Goal: Information Seeking & Learning: Learn about a topic

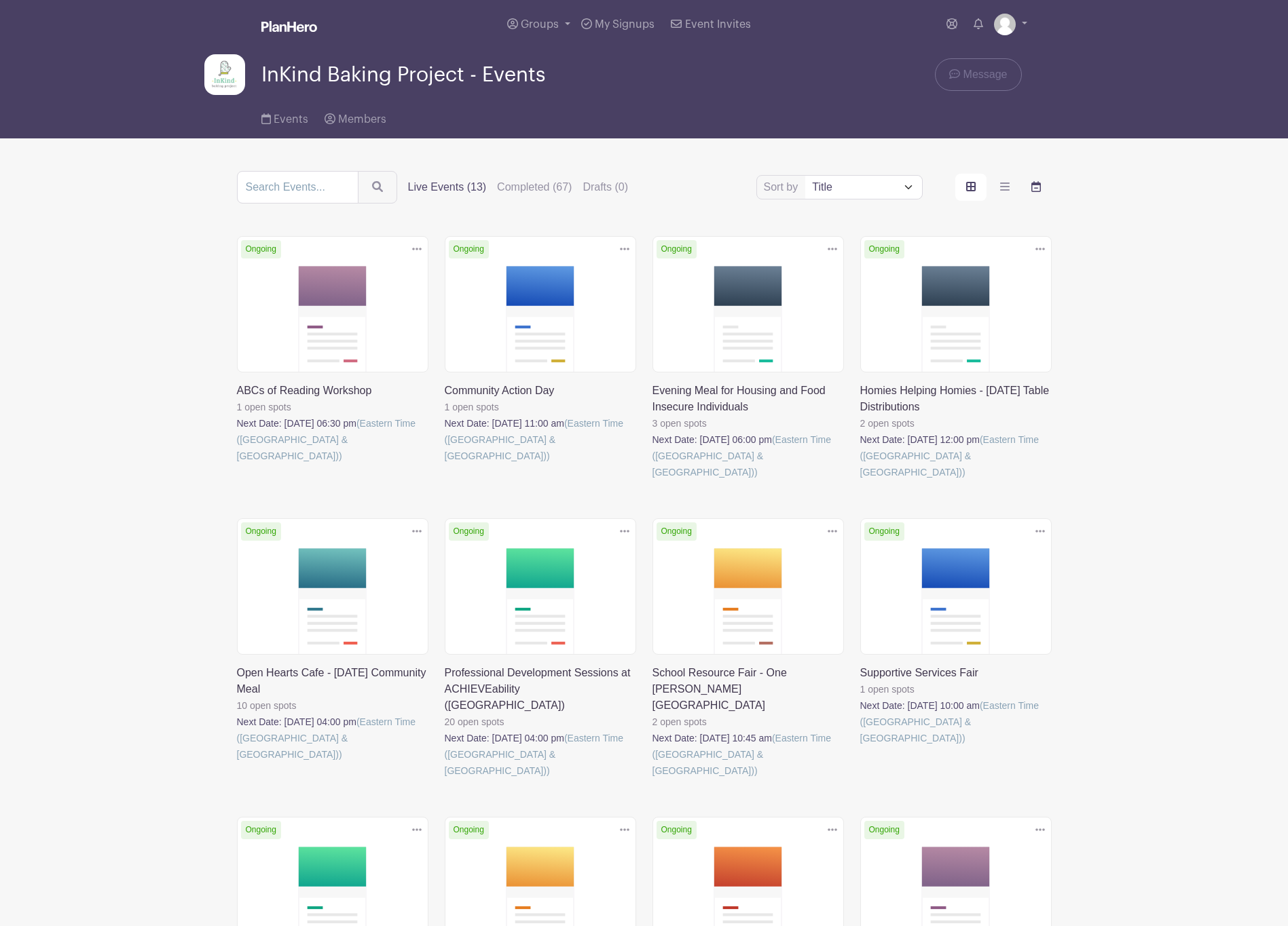
click at [1037, 186] on icon "order and view" at bounding box center [1036, 186] width 9 height 11
click at [0, 0] on input "order and view" at bounding box center [0, 0] width 0 height 0
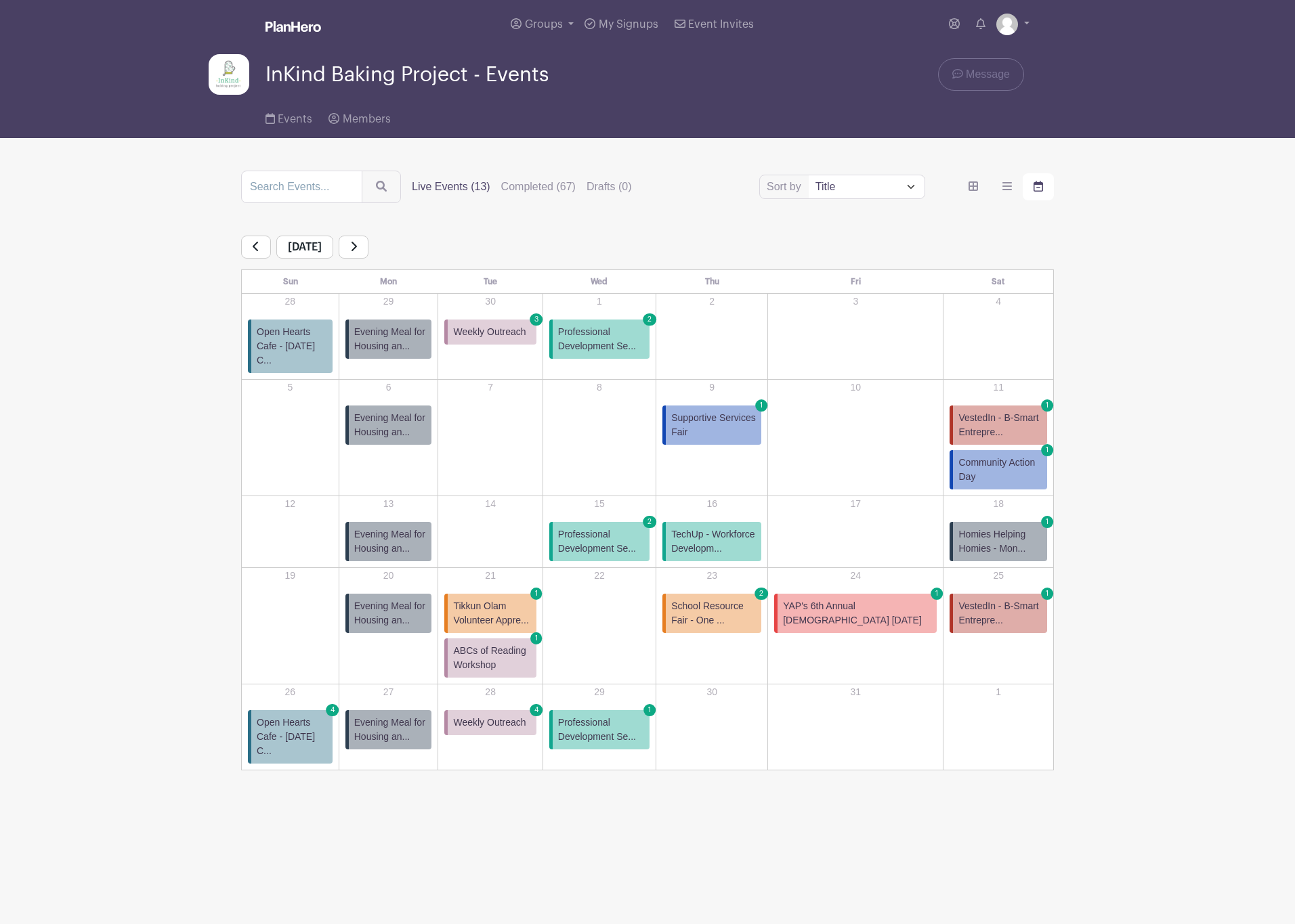
click at [974, 456] on span "Community Action Day" at bounding box center [1000, 470] width 83 height 29
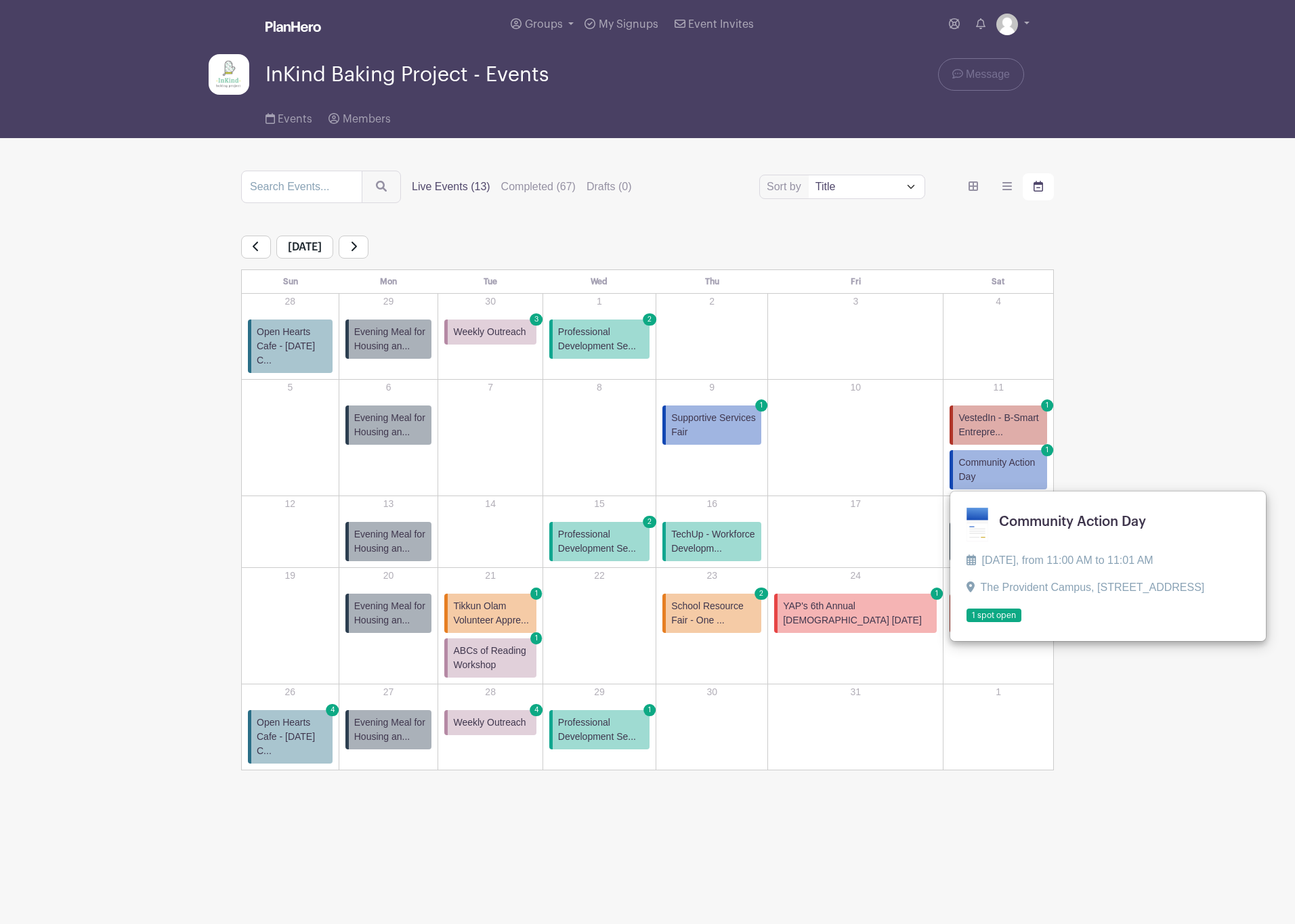
click at [966, 623] on link at bounding box center [966, 623] width 0 height 0
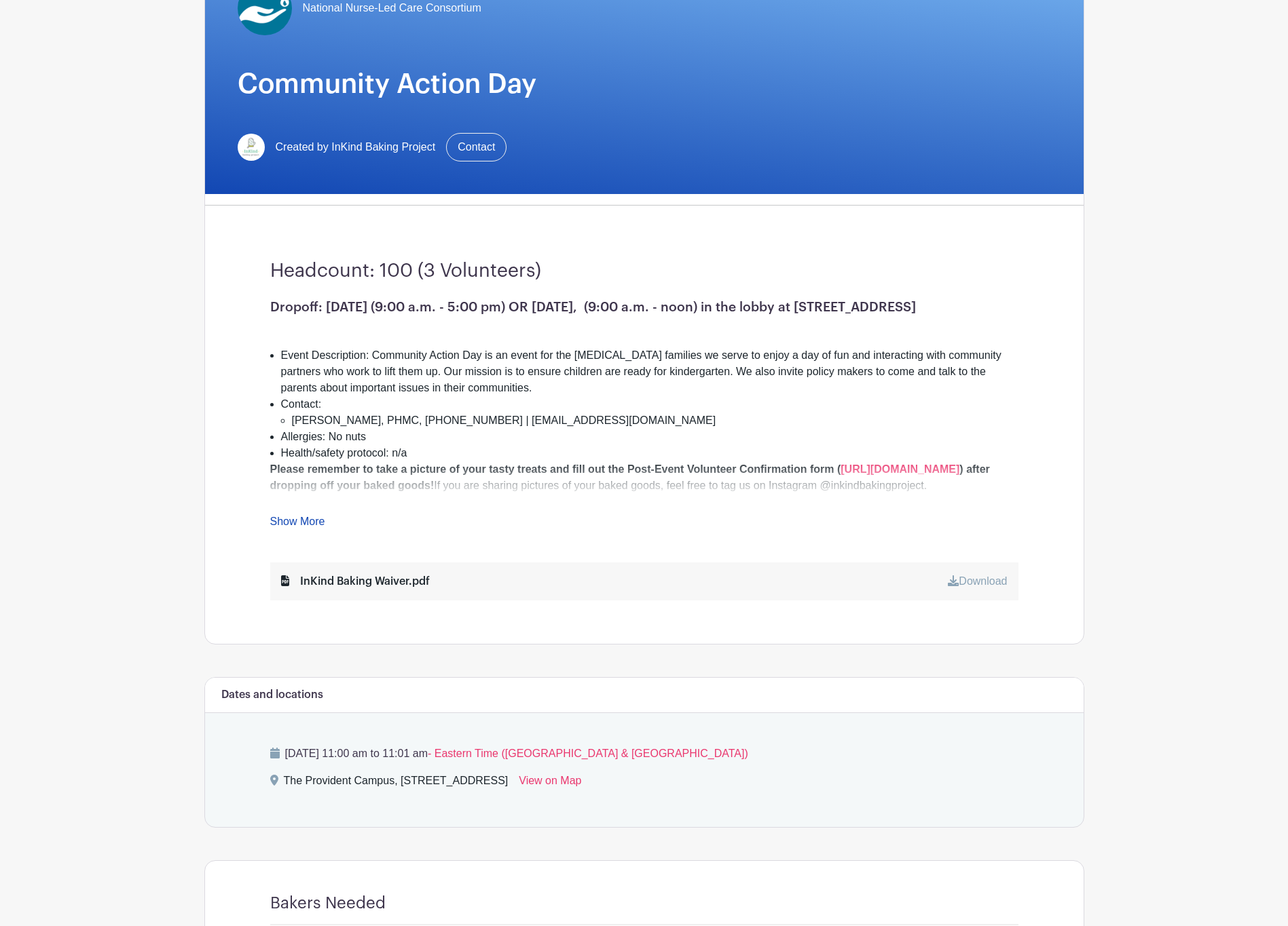
scroll to position [369, 0]
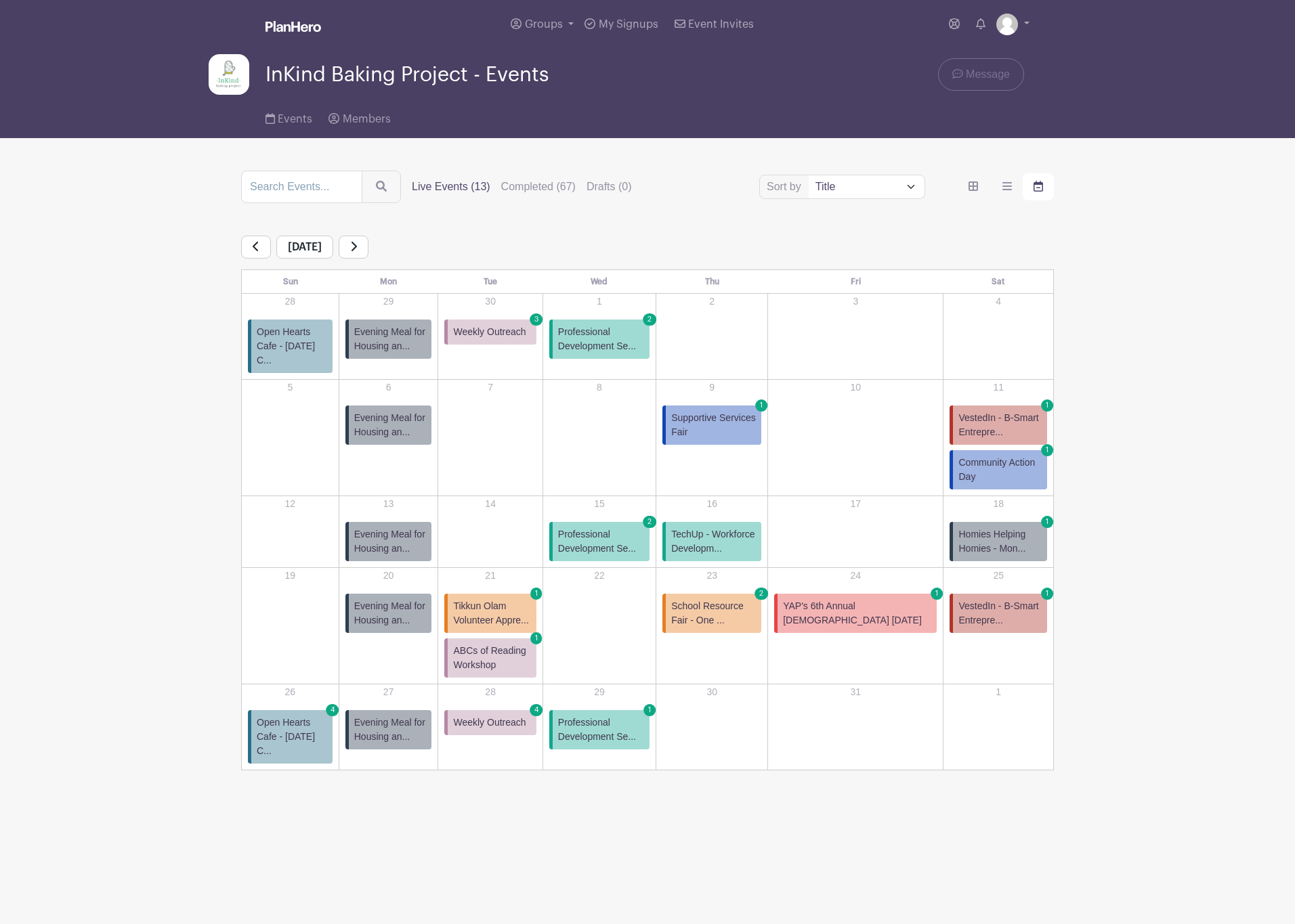
click at [1129, 434] on main "Groups All Groups InKind Baking Project - Community Fridges InKind Baking Proje…" at bounding box center [647, 428] width 1295 height 855
click at [1007, 411] on span "VestedIn - B-Smart Entrepre..." at bounding box center [1000, 425] width 83 height 29
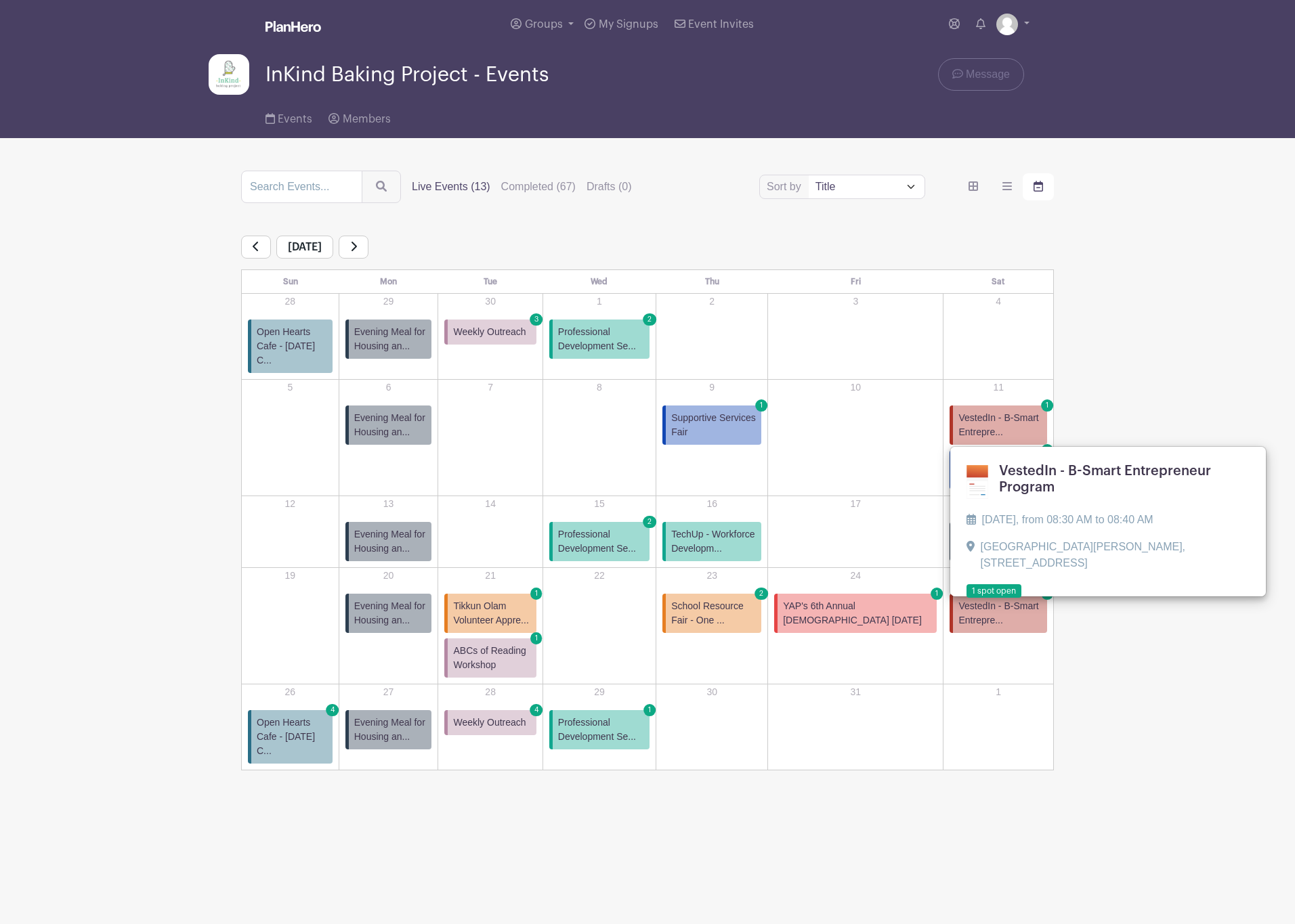
click at [966, 598] on link at bounding box center [966, 598] width 0 height 0
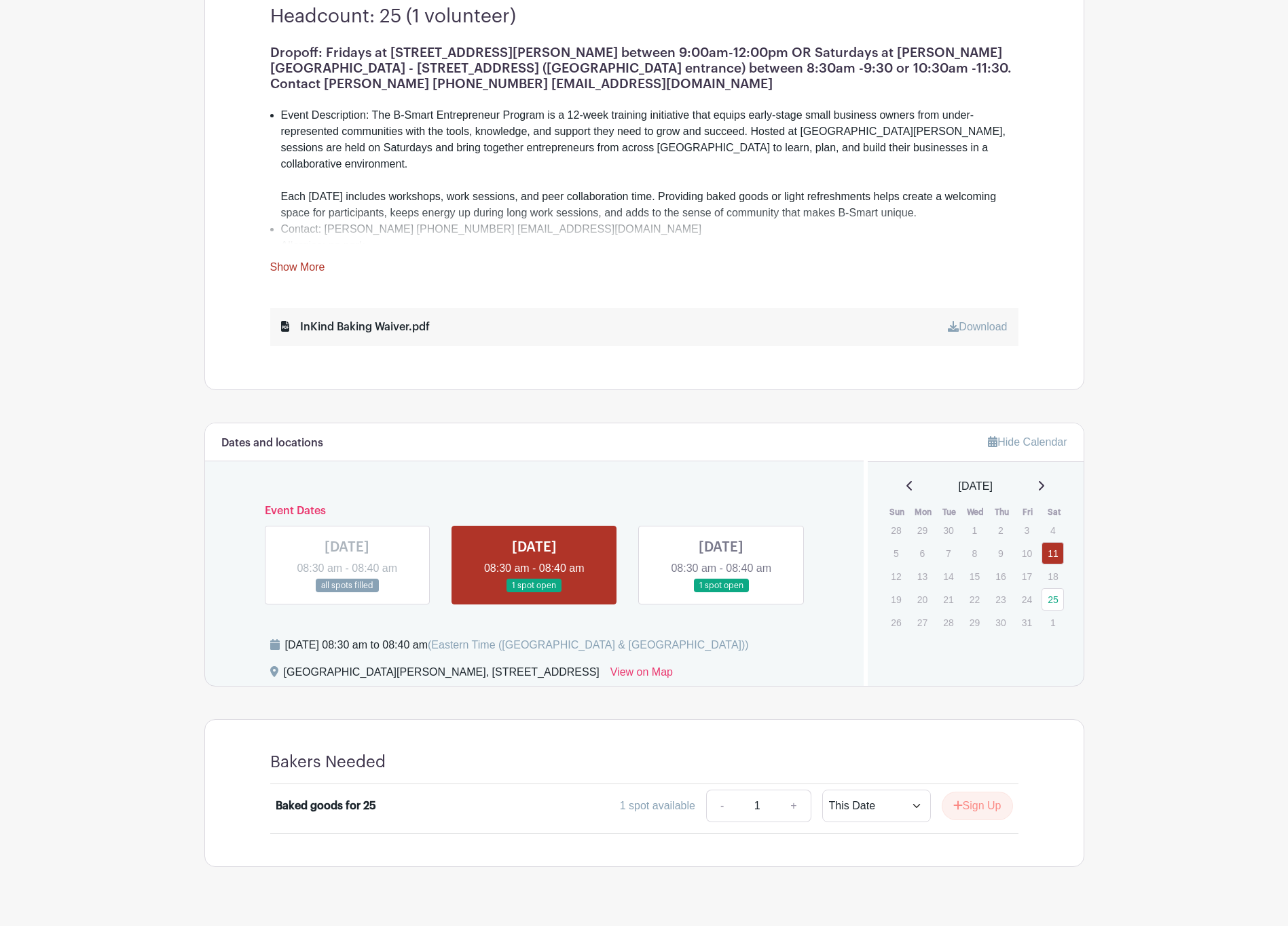
scroll to position [232, 0]
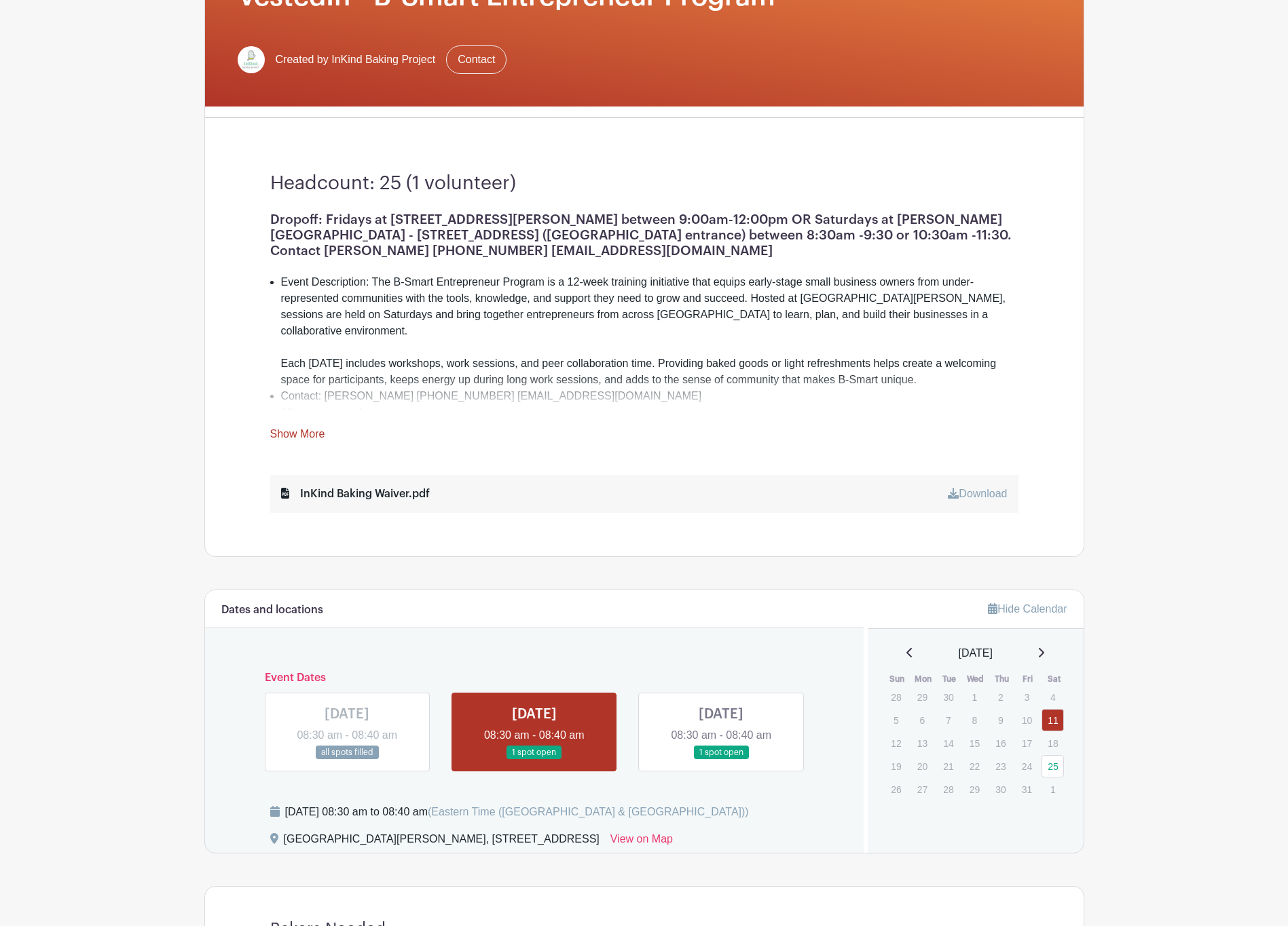
click at [293, 434] on link "Show More" at bounding box center [298, 437] width 55 height 17
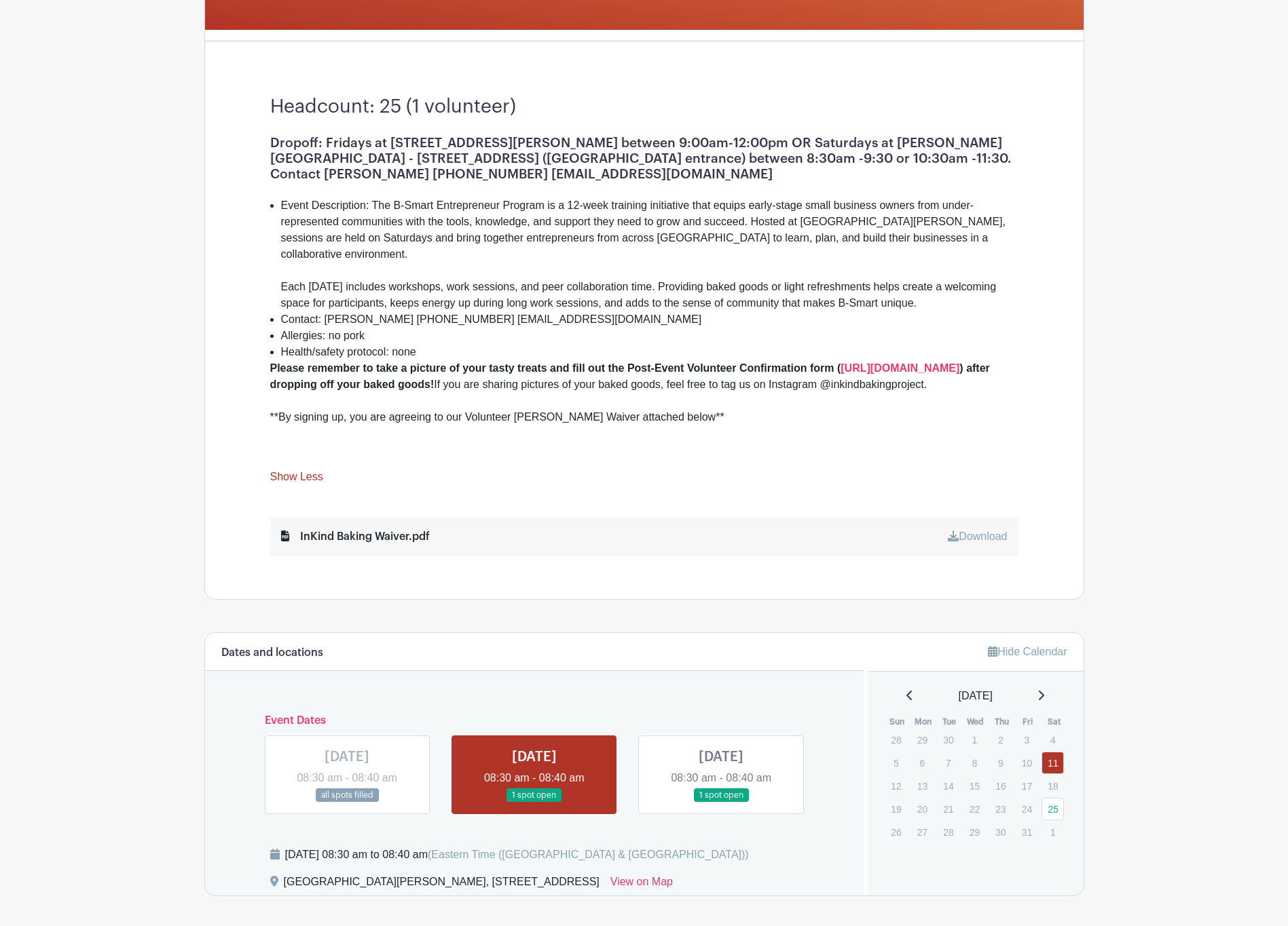
scroll to position [21, 0]
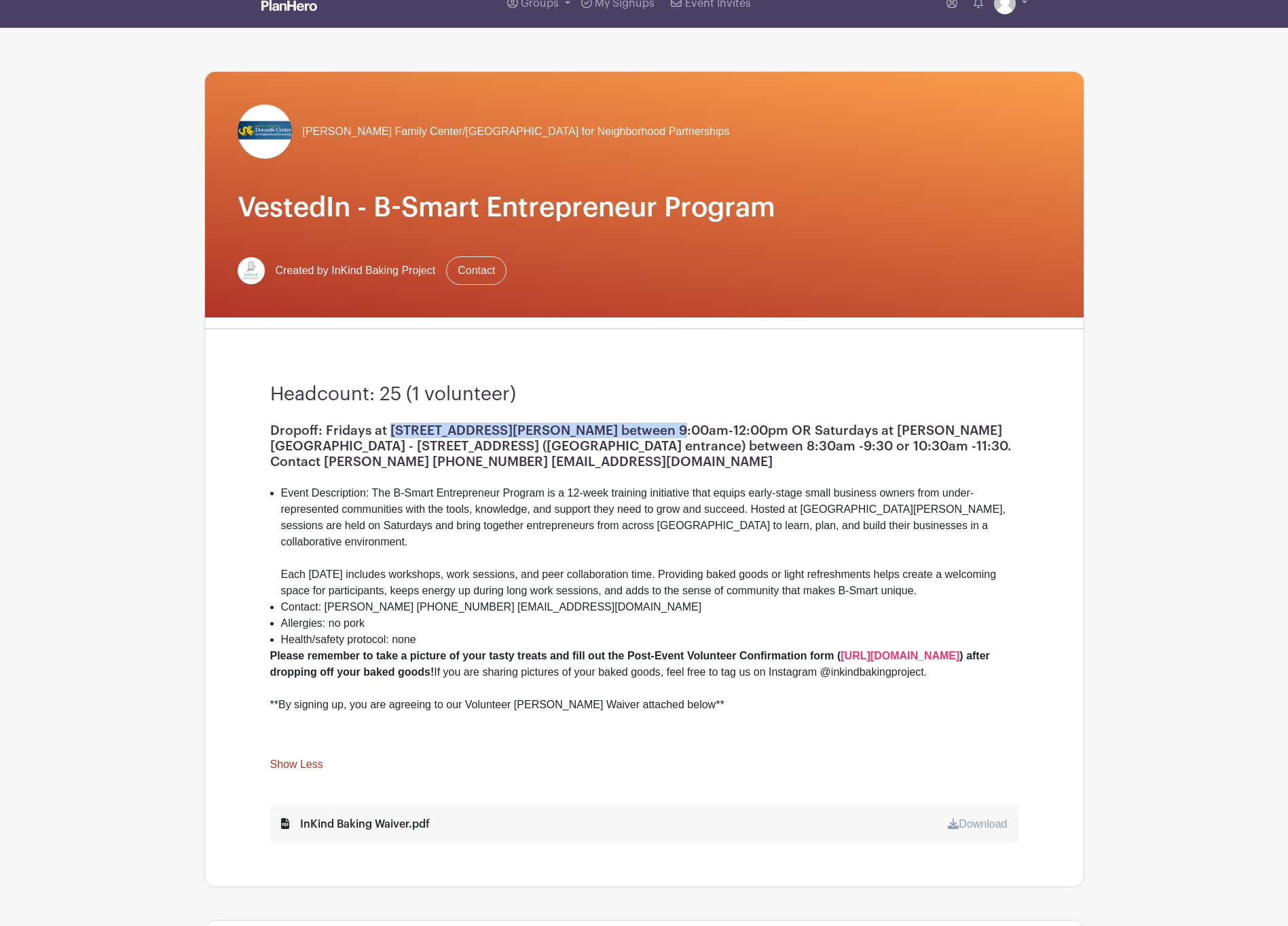
drag, startPoint x: 387, startPoint y: 428, endPoint x: 635, endPoint y: 426, distance: 248.0
click at [635, 426] on h1 "Dropoff: Fridays at 102 W. Nedro Ave Philadelphia, PA 19120 between 9:00am-12:0…" at bounding box center [644, 446] width 748 height 47
click at [974, 523] on li "Event Description: The B-Smart Entrepreneur Program is a 12-week training initi…" at bounding box center [649, 542] width 737 height 114
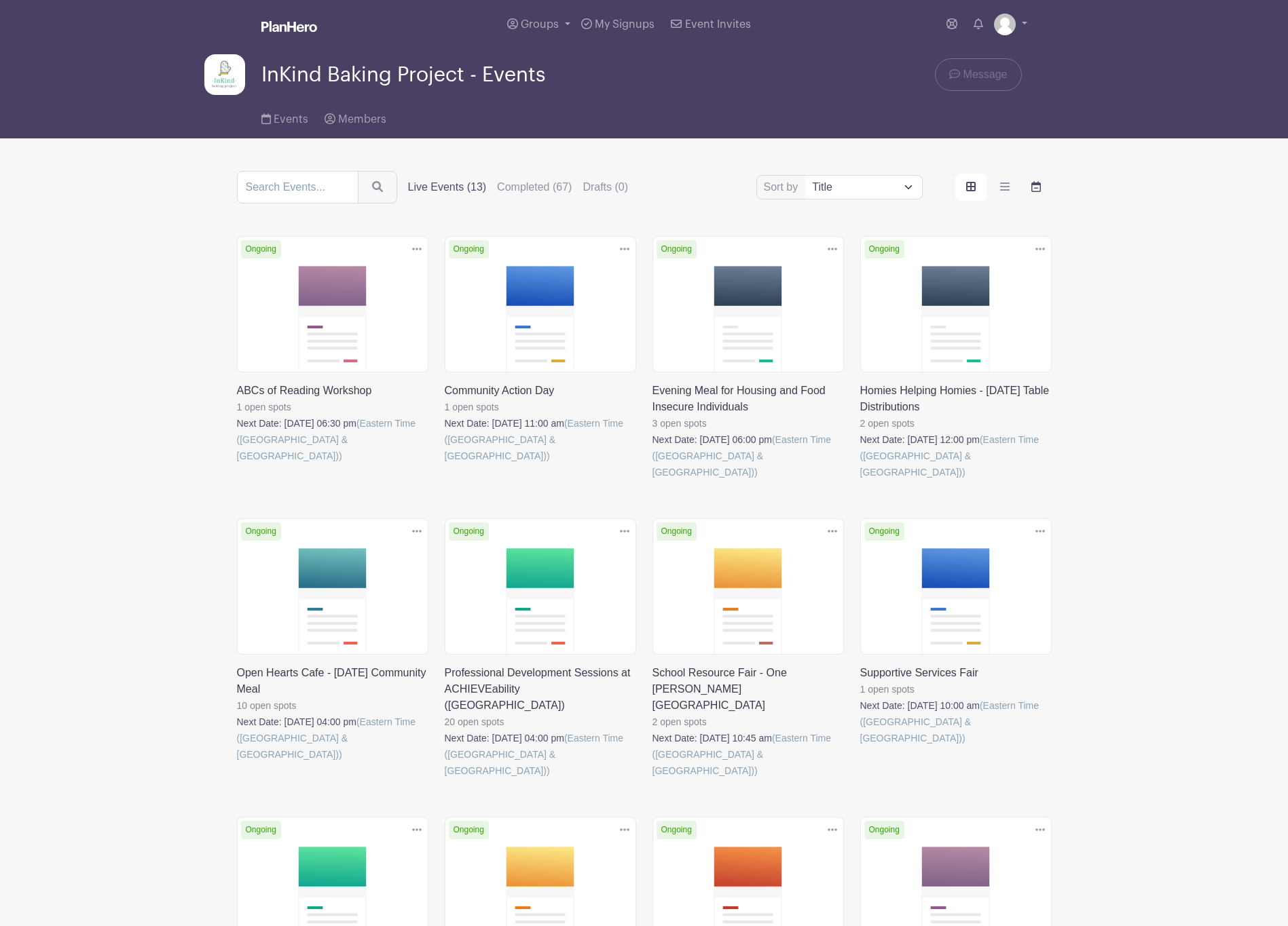
click at [1036, 188] on icon "order and view" at bounding box center [1036, 186] width 9 height 11
click at [0, 0] on input "order and view" at bounding box center [0, 0] width 0 height 0
